Goal: Use online tool/utility: Use online tool/utility

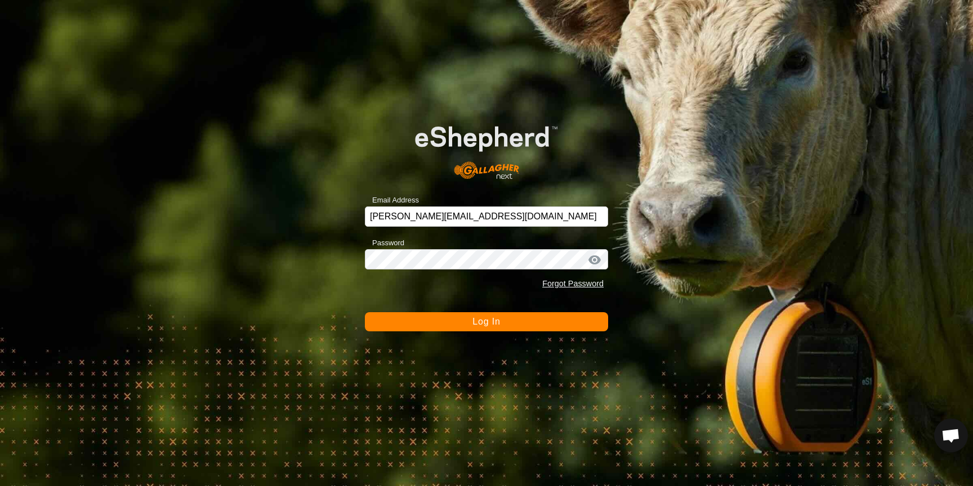
click at [481, 322] on span "Log In" at bounding box center [486, 322] width 28 height 10
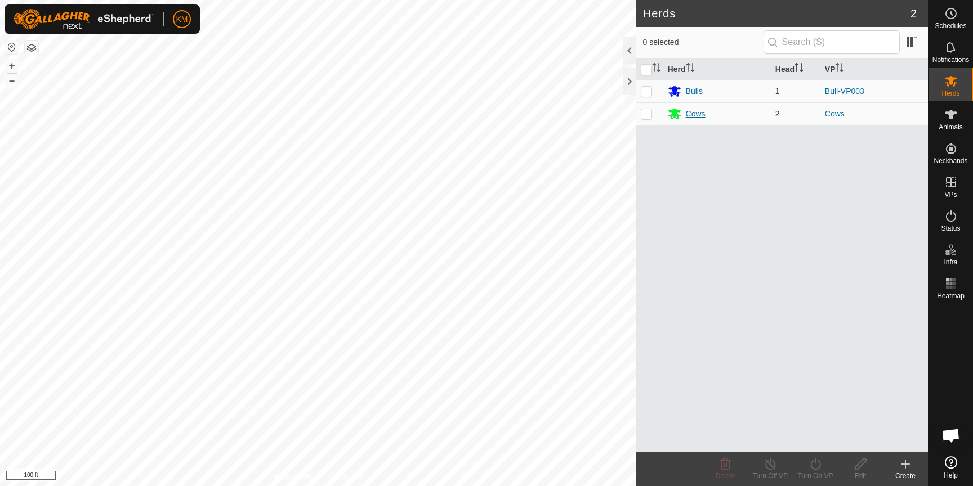
click at [704, 114] on div "Cows" at bounding box center [696, 114] width 20 height 12
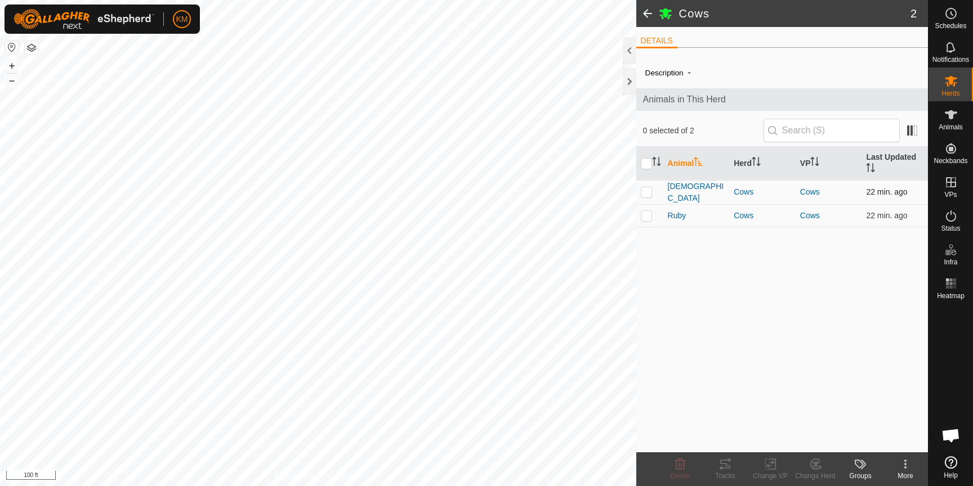
click at [650, 195] on p-checkbox at bounding box center [646, 191] width 11 height 9
click at [726, 465] on icon at bounding box center [725, 464] width 10 height 9
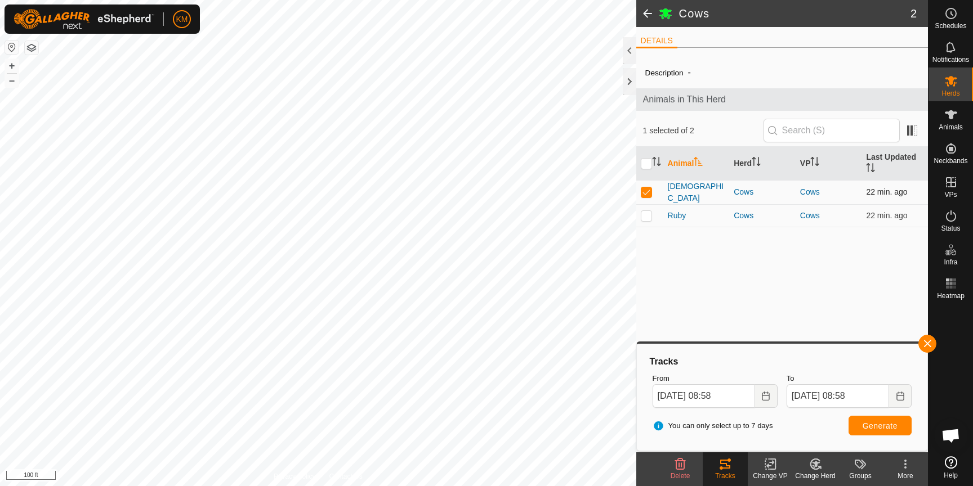
click at [648, 189] on p-checkbox at bounding box center [646, 191] width 11 height 9
checkbox input "false"
click at [649, 217] on p-checkbox at bounding box center [646, 215] width 11 height 9
checkbox input "true"
click at [882, 425] on span "Generate" at bounding box center [880, 426] width 35 height 9
